Goal: Task Accomplishment & Management: Manage account settings

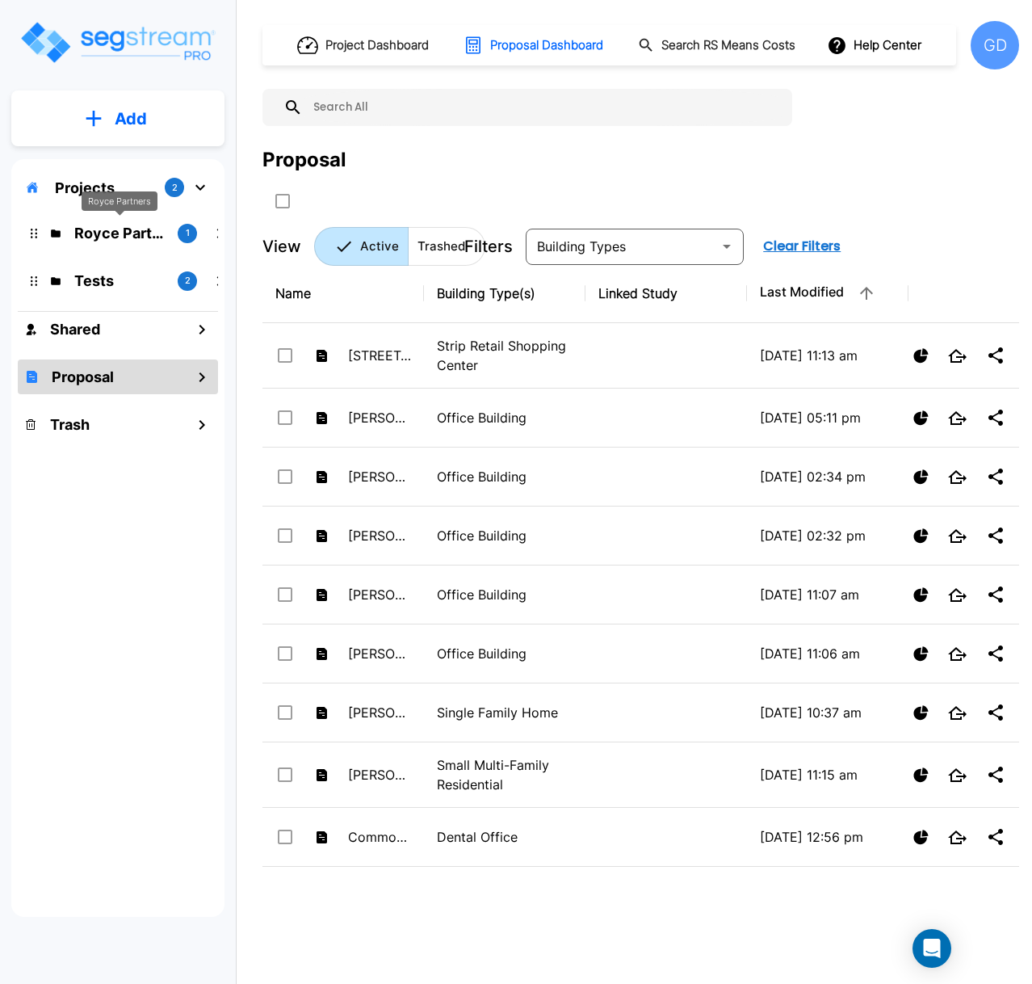
click at [111, 233] on p "Royce Partners" at bounding box center [119, 233] width 90 height 22
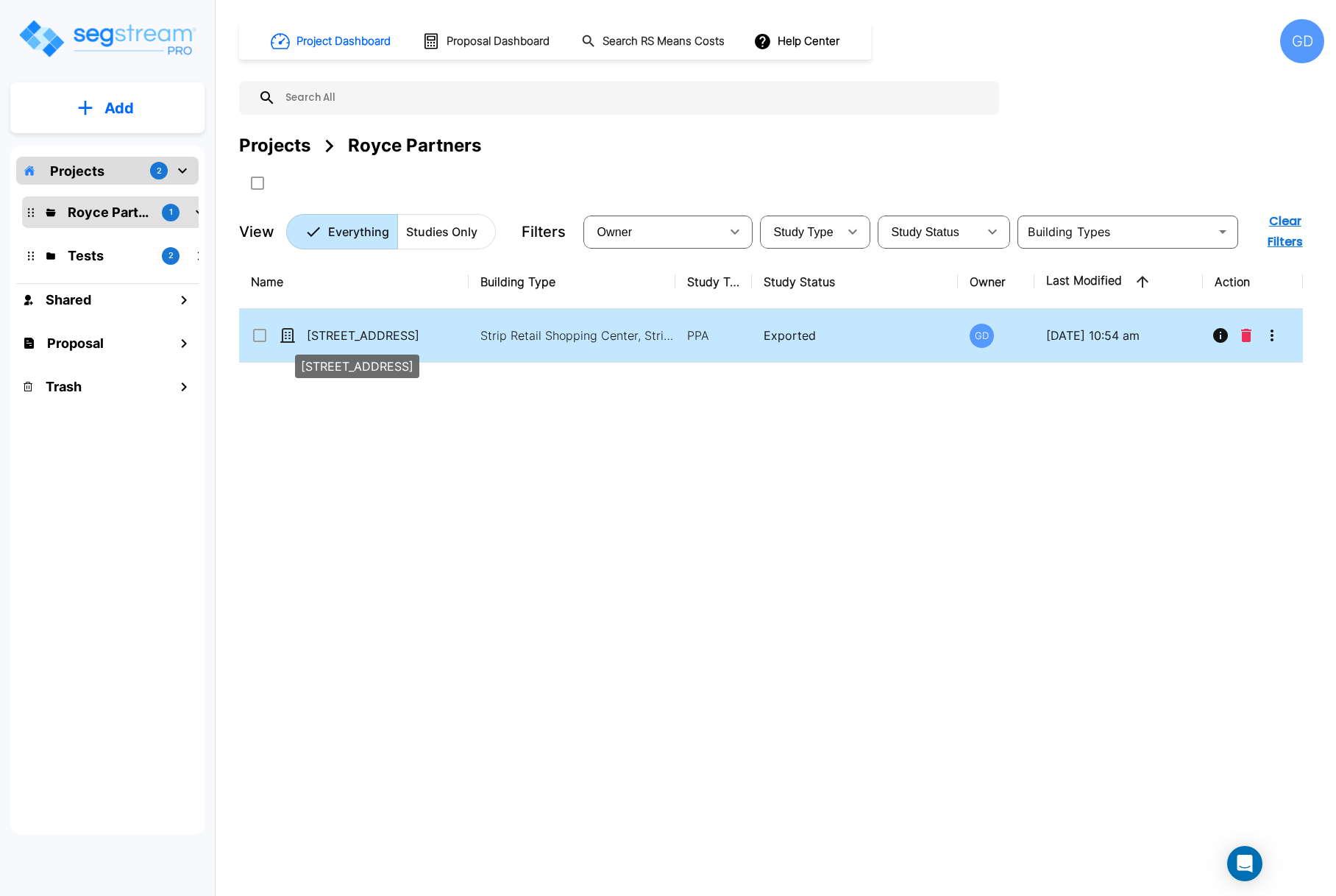
click at [369, 339] on p "[STREET_ADDRESS]" at bounding box center [381, 335] width 148 height 17
click at [369, 338] on p "[STREET_ADDRESS]" at bounding box center [381, 335] width 148 height 17
checkbox input "false"
click at [369, 338] on p "[STREET_ADDRESS]" at bounding box center [381, 335] width 148 height 17
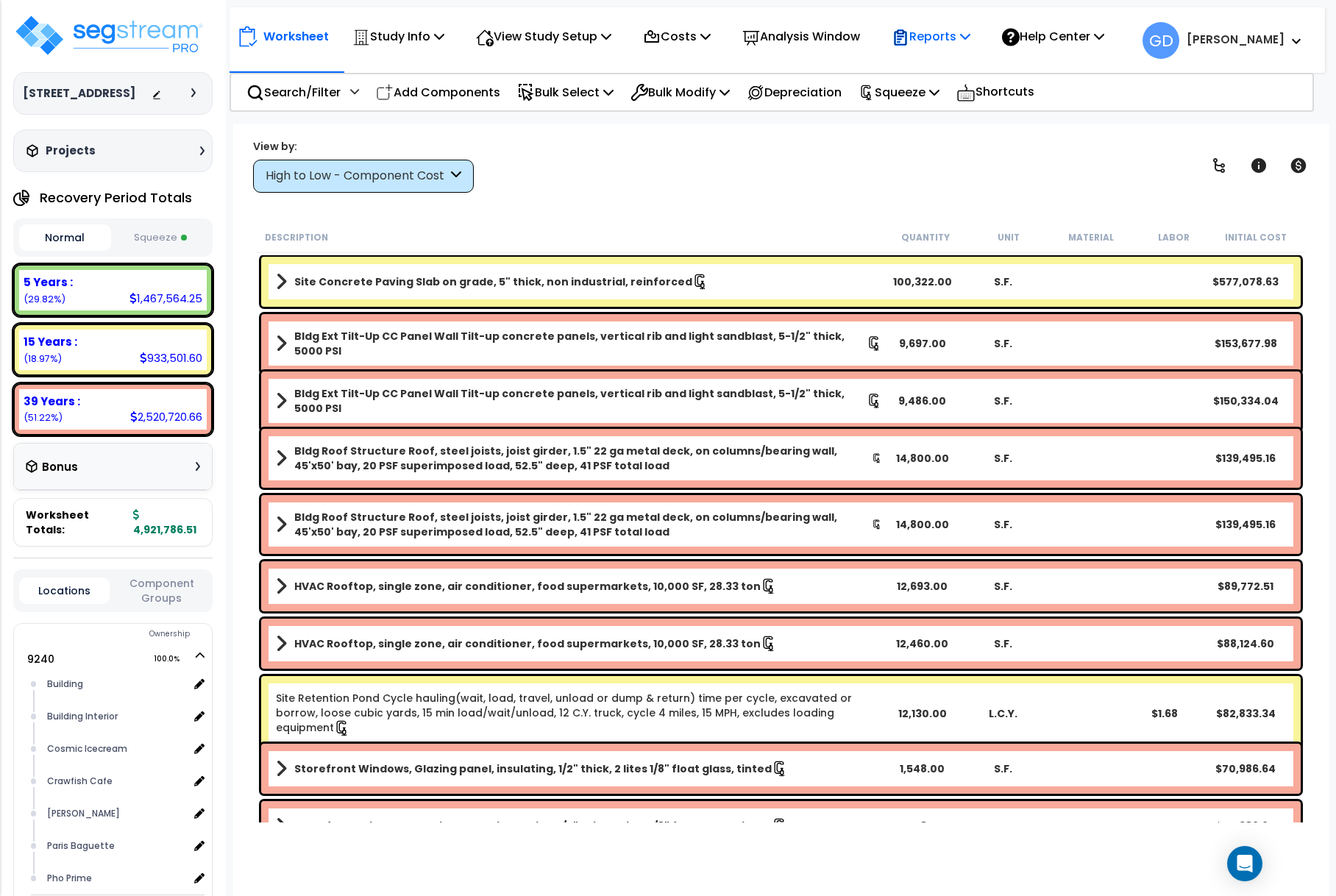
click at [970, 35] on icon at bounding box center [964, 36] width 10 height 12
click at [840, 174] on div "View by: High to Low - Component Cost High to Low - Component Cost" at bounding box center [780, 166] width 1066 height 55
click at [196, 97] on div at bounding box center [197, 93] width 12 height 9
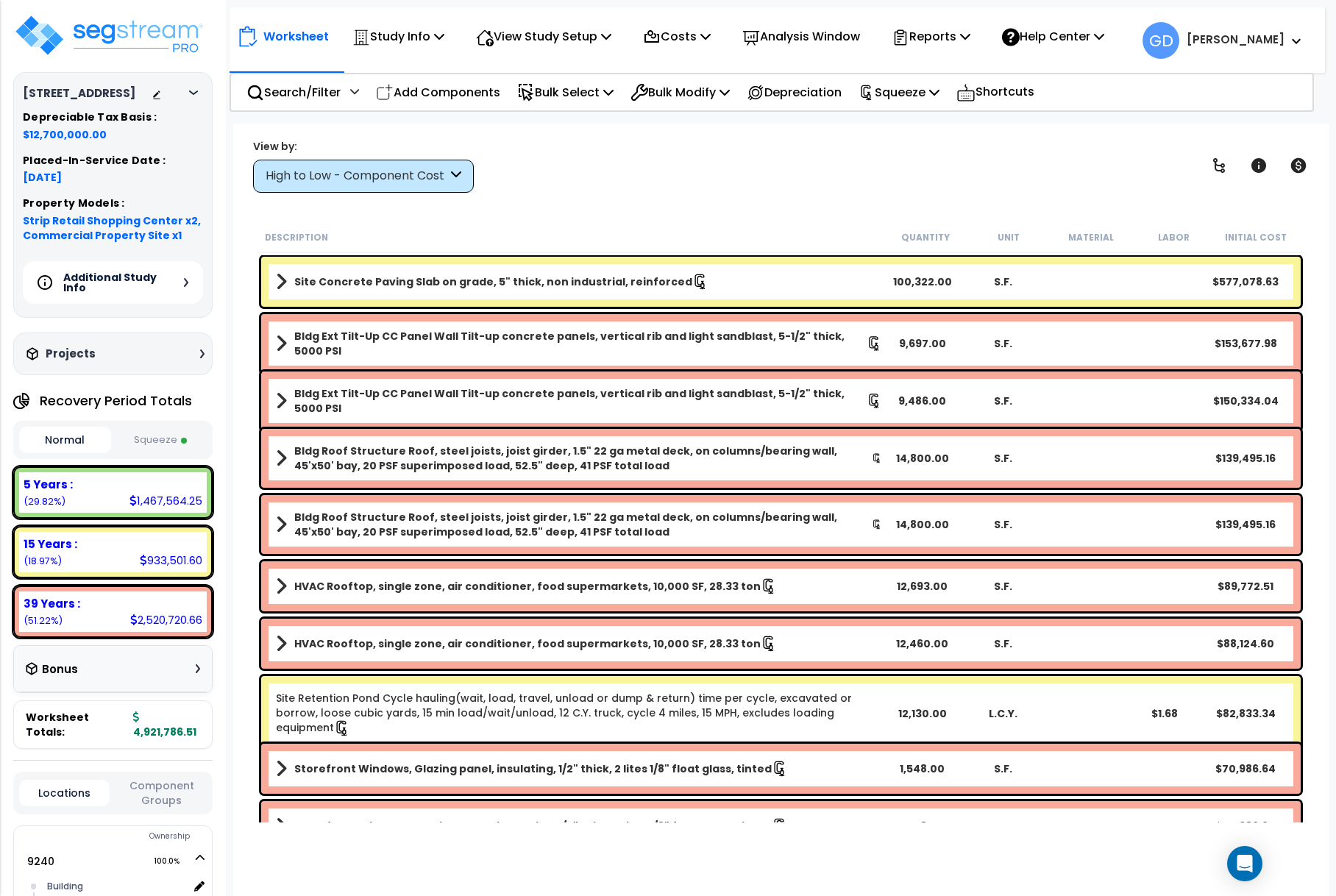
scroll to position [148, 0]
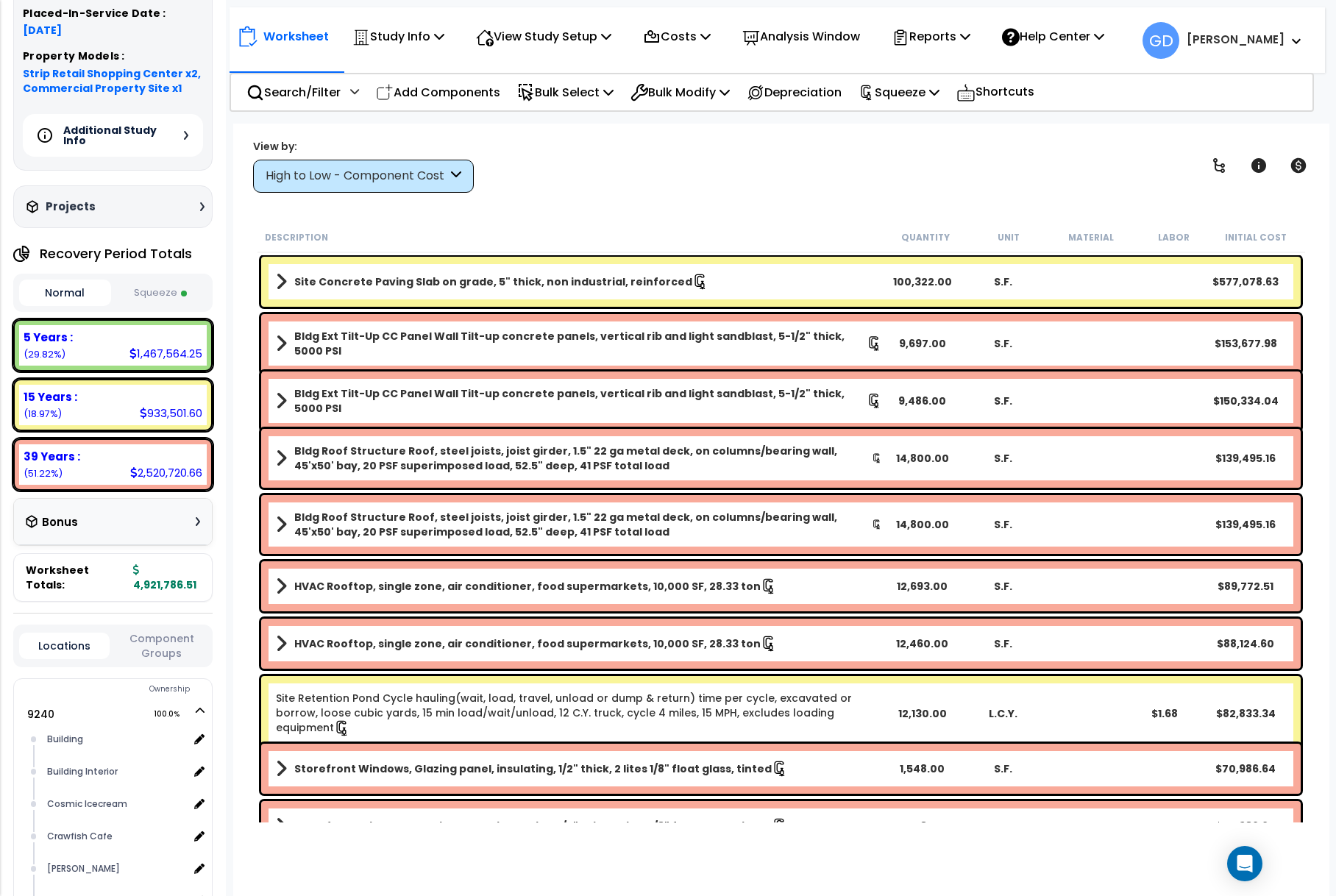
click at [197, 525] on icon at bounding box center [198, 522] width 5 height 9
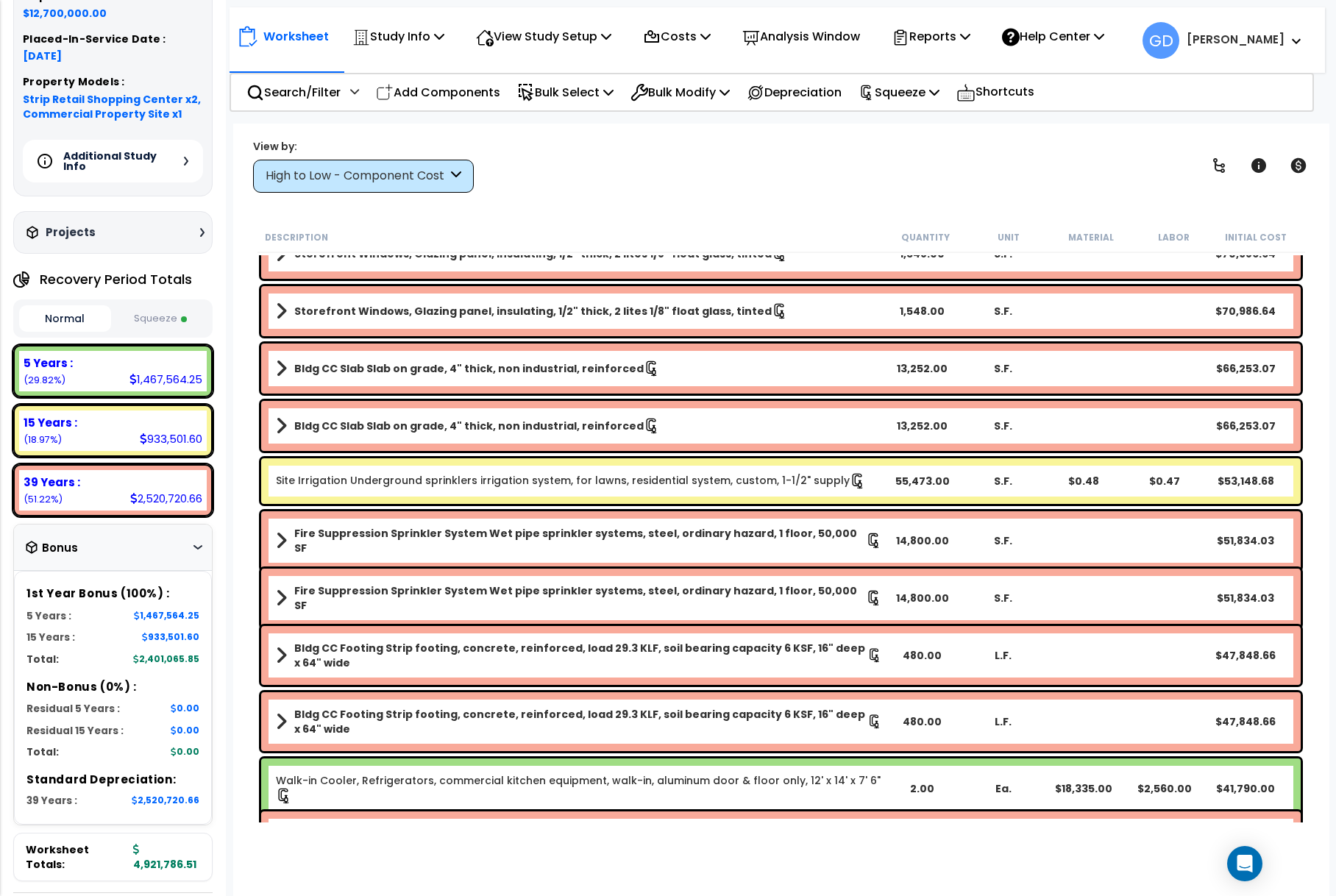
scroll to position [0, 0]
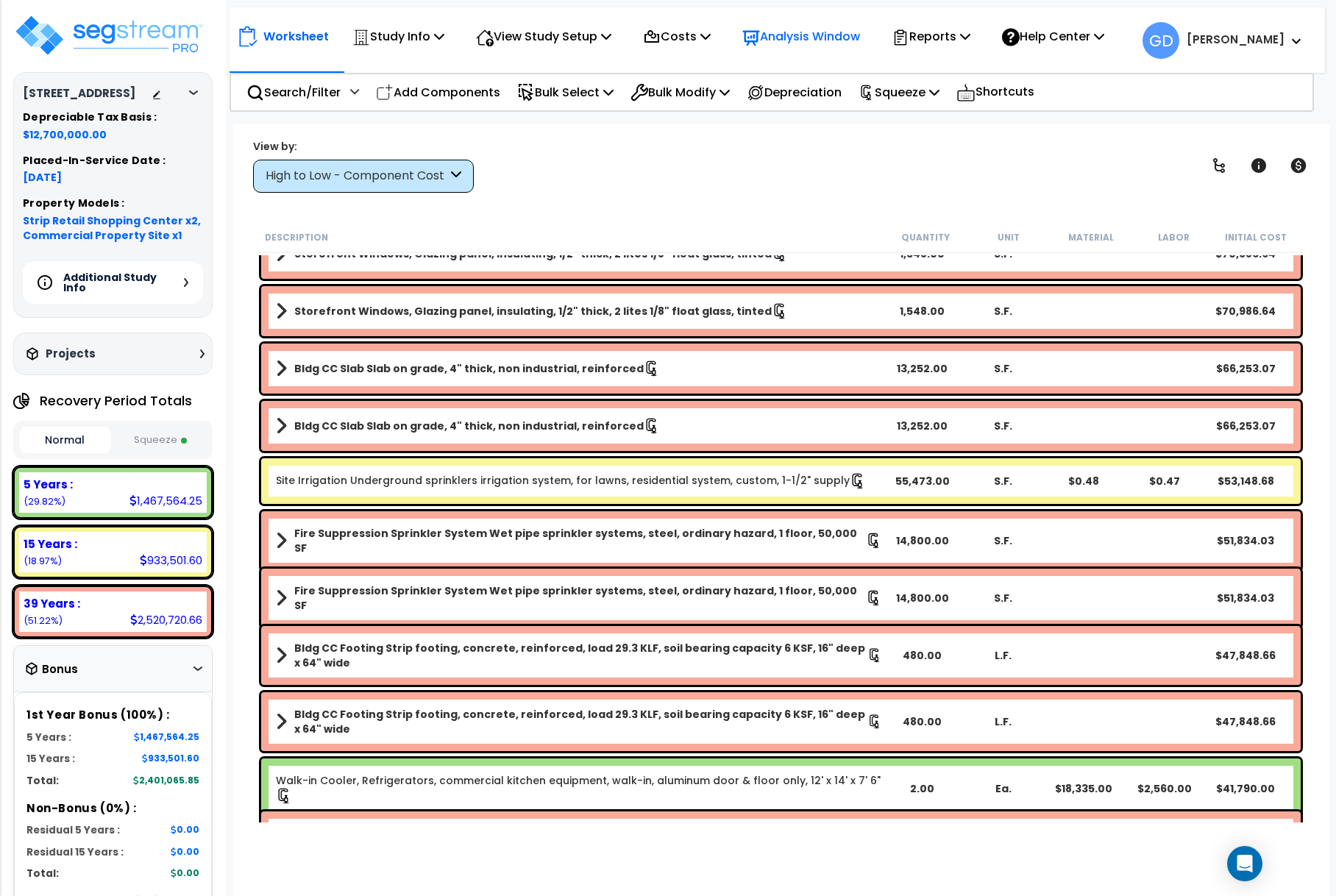
click at [860, 37] on p "Analysis Window" at bounding box center [801, 36] width 117 height 20
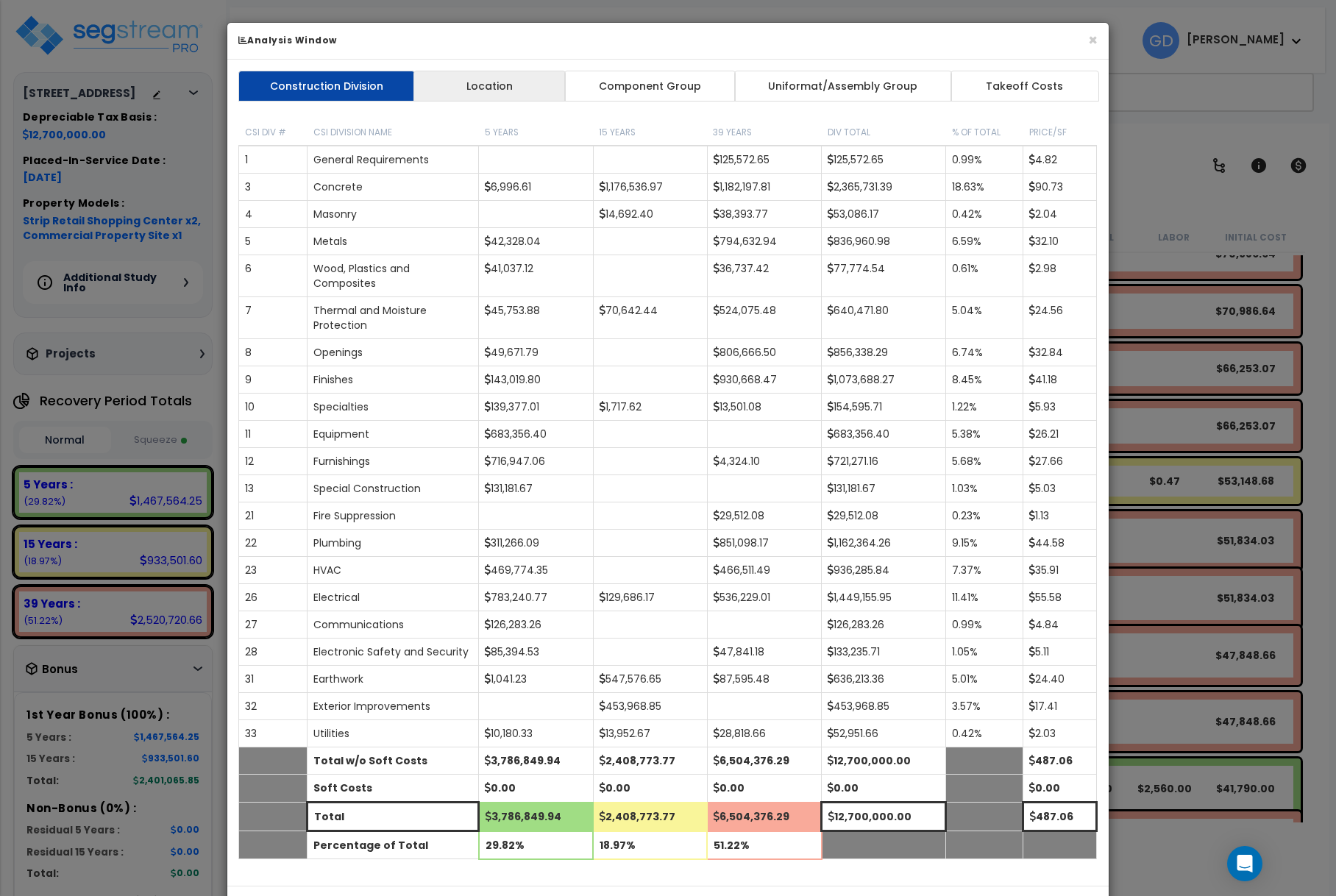
click at [495, 83] on link "Location" at bounding box center [489, 87] width 152 height 31
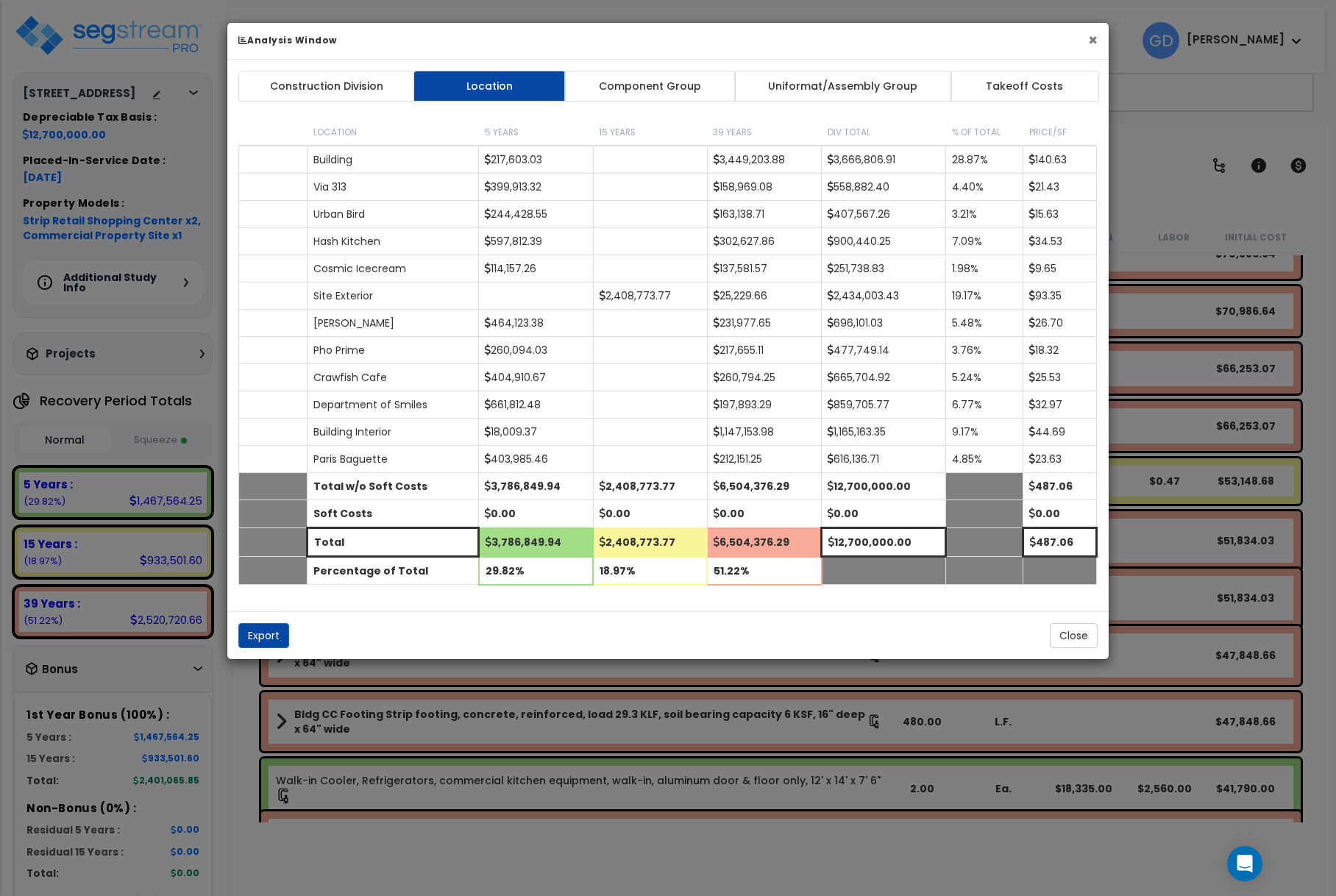
click at [1091, 41] on button "×" at bounding box center [1092, 40] width 9 height 15
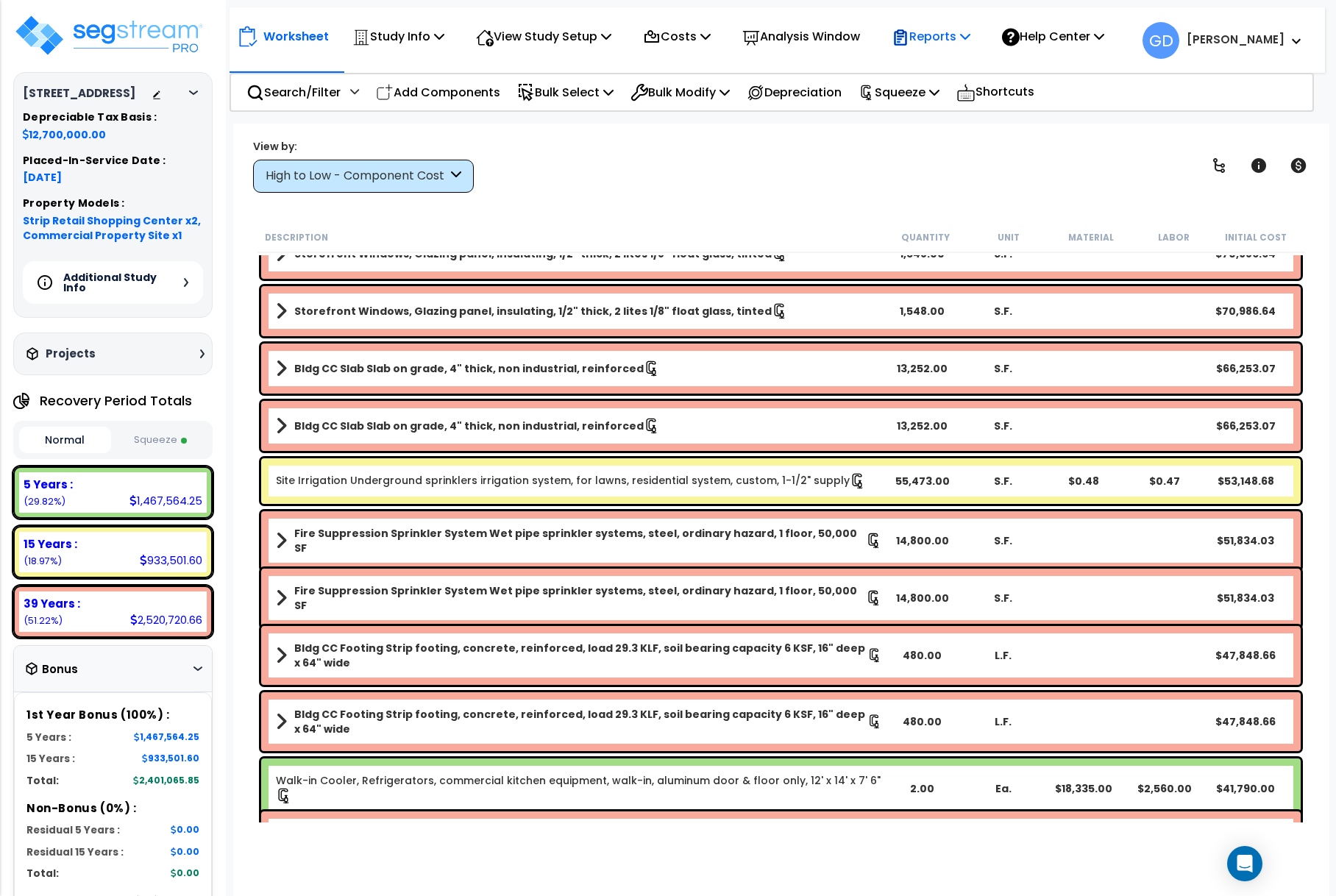
click at [970, 41] on p "Reports" at bounding box center [931, 36] width 78 height 20
click at [1279, 40] on b "Gregg" at bounding box center [1235, 39] width 97 height 15
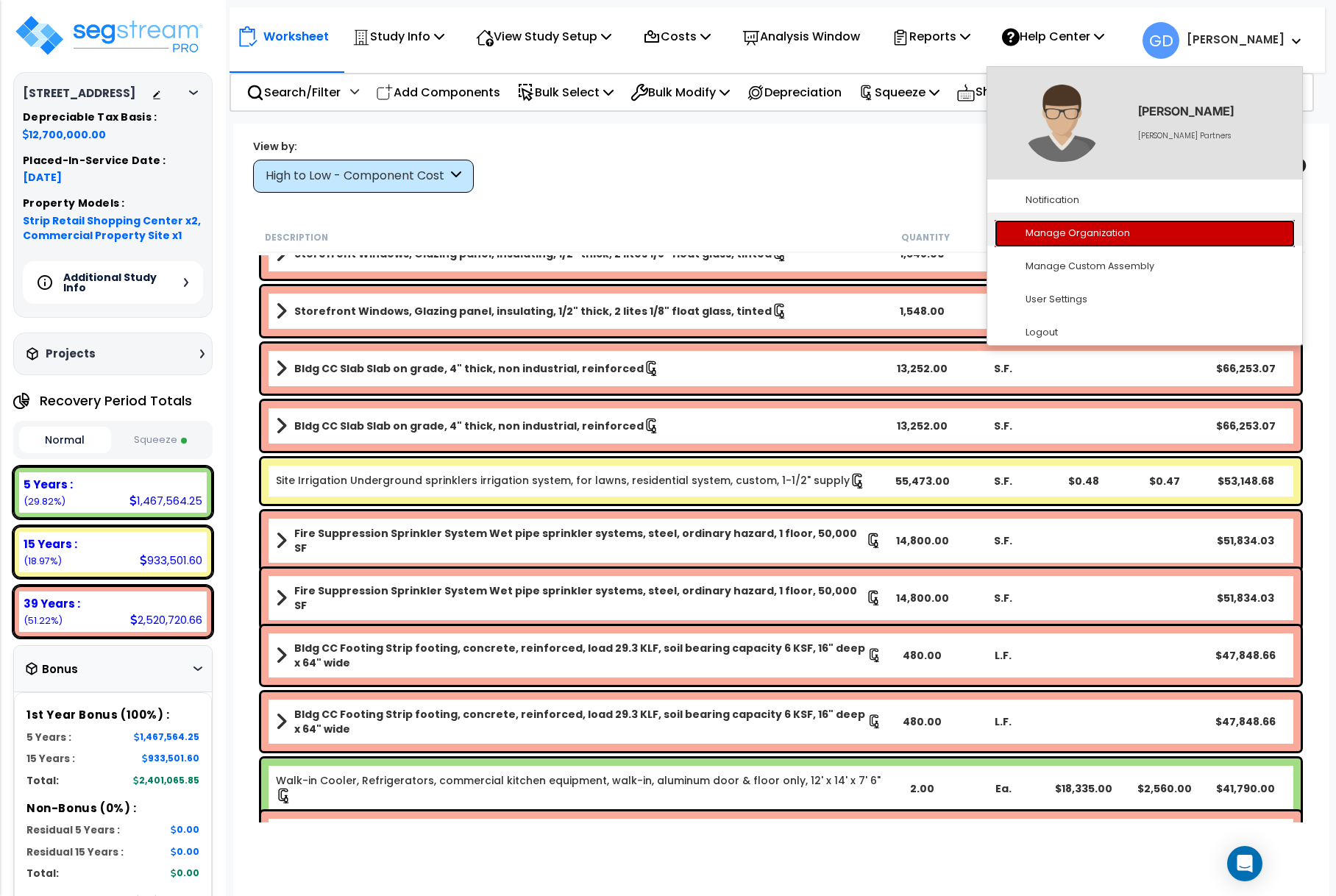
click at [1076, 231] on link "Manage Organization" at bounding box center [1145, 233] width 301 height 27
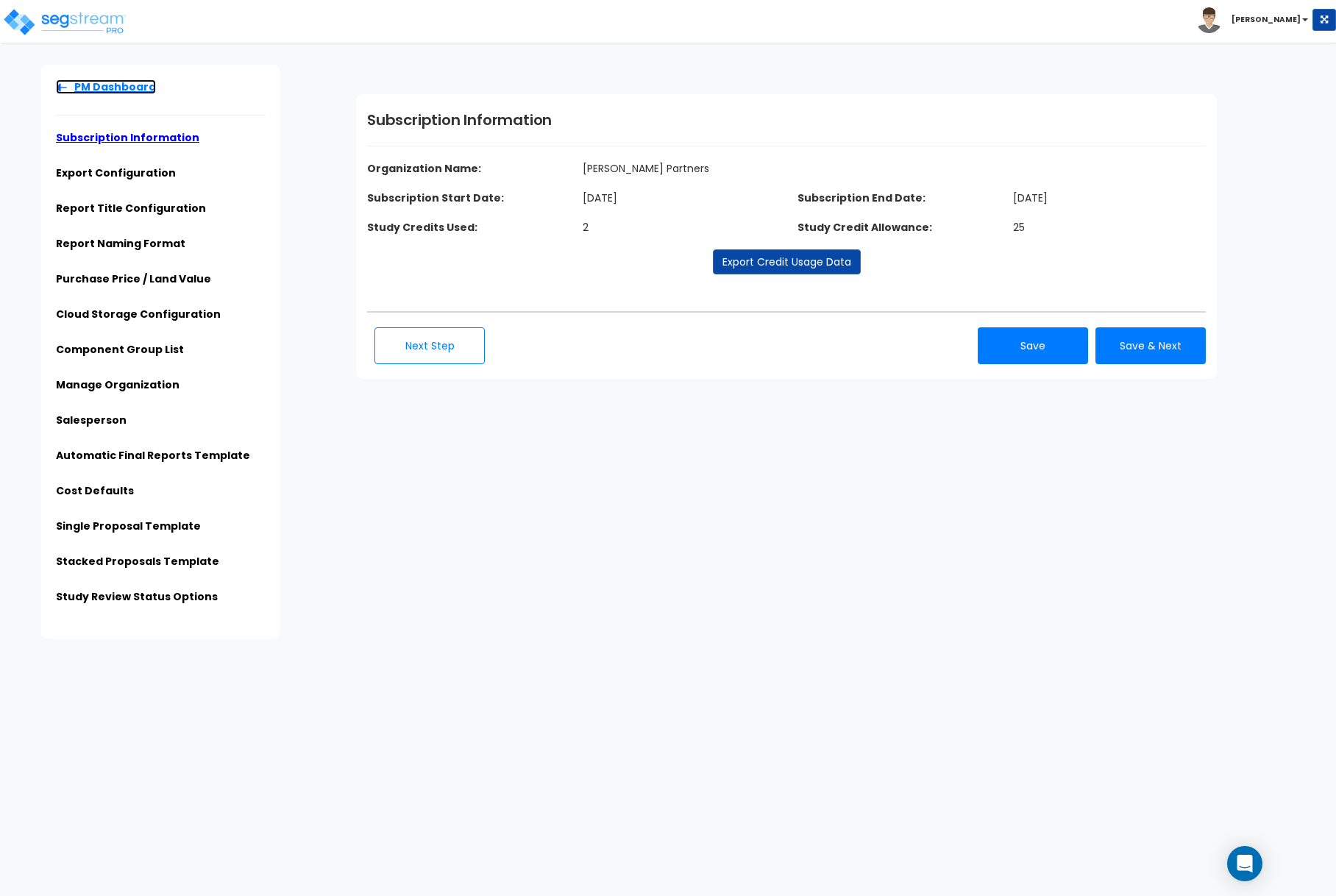
click at [63, 91] on img at bounding box center [61, 87] width 11 height 9
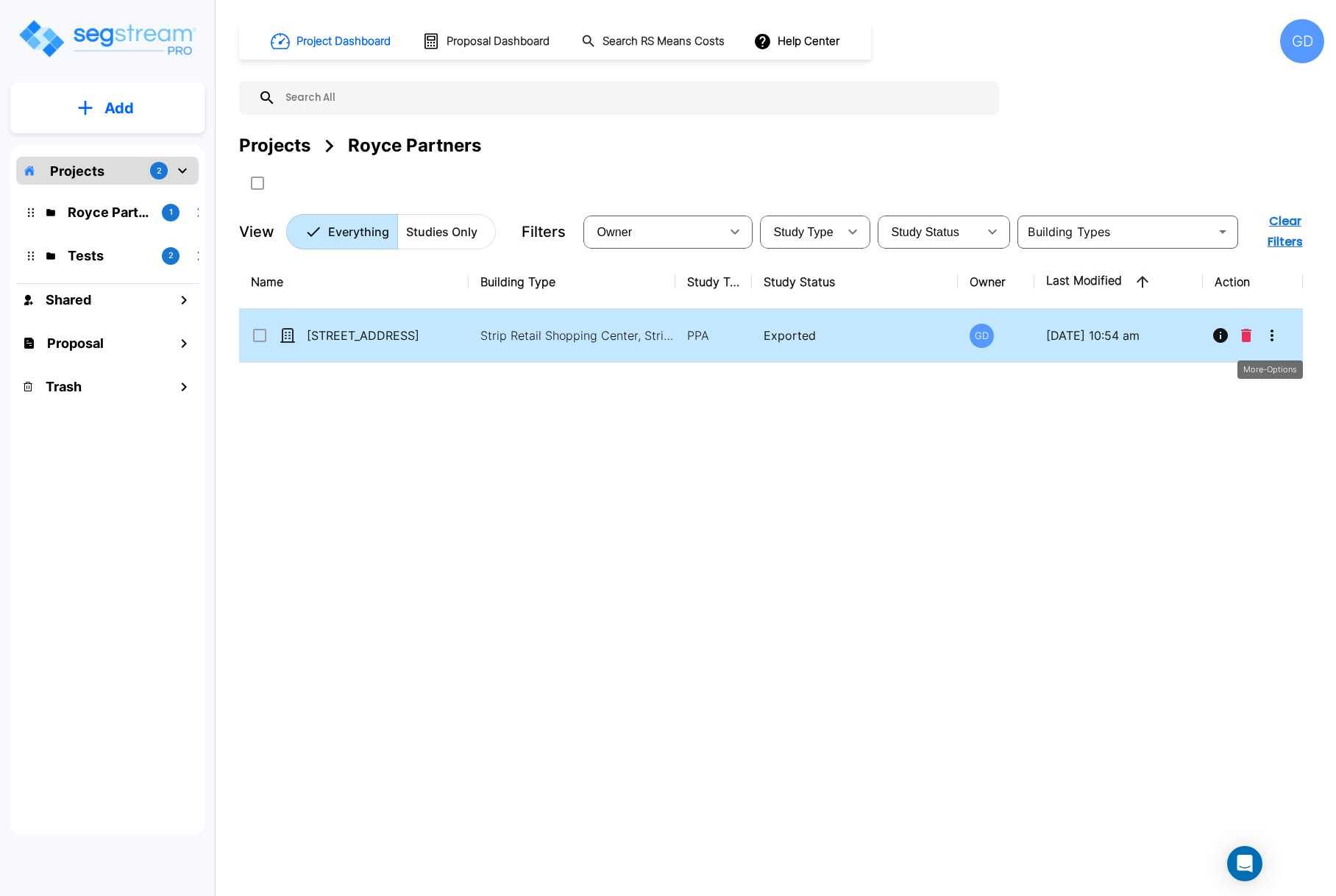
click at [1274, 330] on icon "More-Options" at bounding box center [1271, 335] width 17 height 17
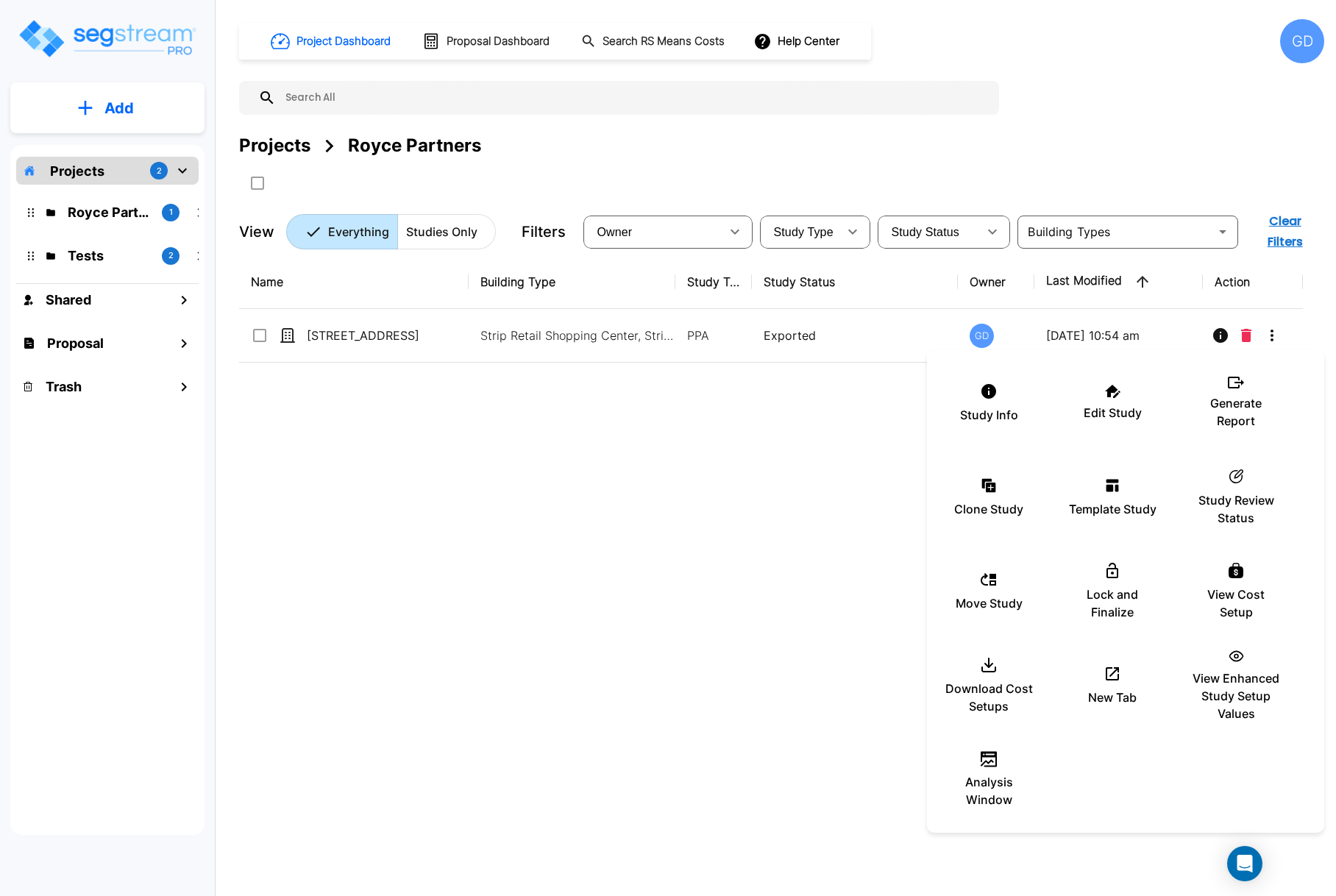
click at [543, 502] on div at bounding box center [668, 448] width 1336 height 896
